Goal: Information Seeking & Learning: Learn about a topic

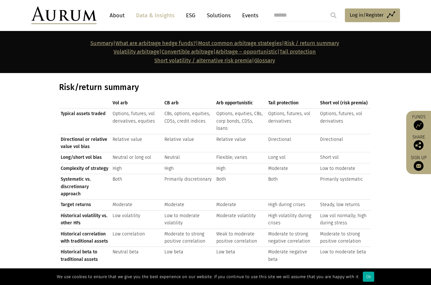
scroll to position [1082, 0]
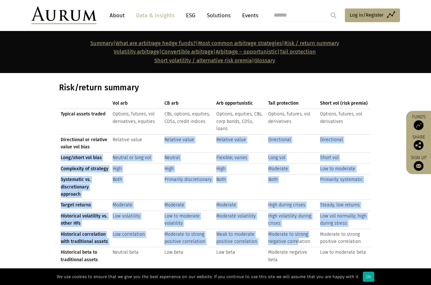
drag, startPoint x: 160, startPoint y: 127, endPoint x: 296, endPoint y: 219, distance: 164.1
click at [296, 219] on tbody "Typical assets traded Options, futures, vol derivatives, equities CBs, options,…" at bounding box center [215, 187] width 312 height 156
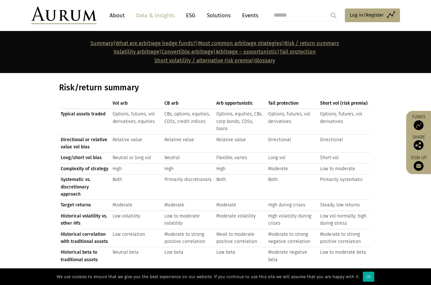
click at [299, 247] on td "Moderate negative beta" at bounding box center [293, 256] width 52 height 18
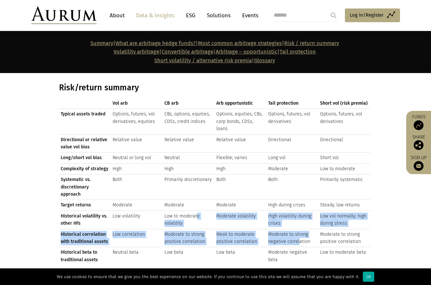
drag, startPoint x: 298, startPoint y: 222, endPoint x: 197, endPoint y: 191, distance: 106.0
click at [197, 191] on tbody "Typical assets traded Options, futures, vol derivatives, equities CBs, options,…" at bounding box center [215, 187] width 312 height 156
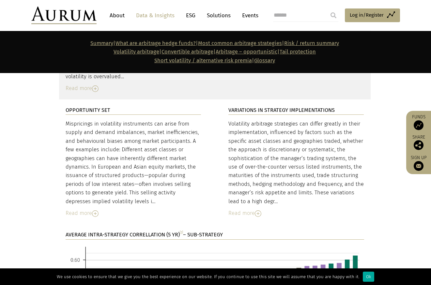
scroll to position [1426, 0]
click at [416, 128] on img at bounding box center [419, 125] width 10 height 10
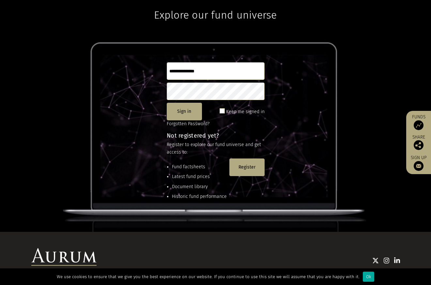
scroll to position [86, 0]
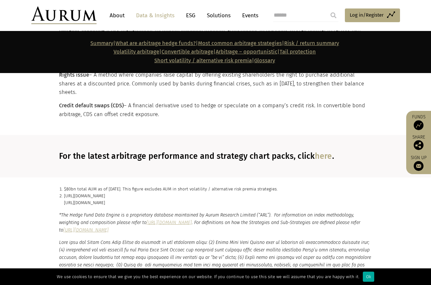
scroll to position [4019, 0]
